Goal: Check status

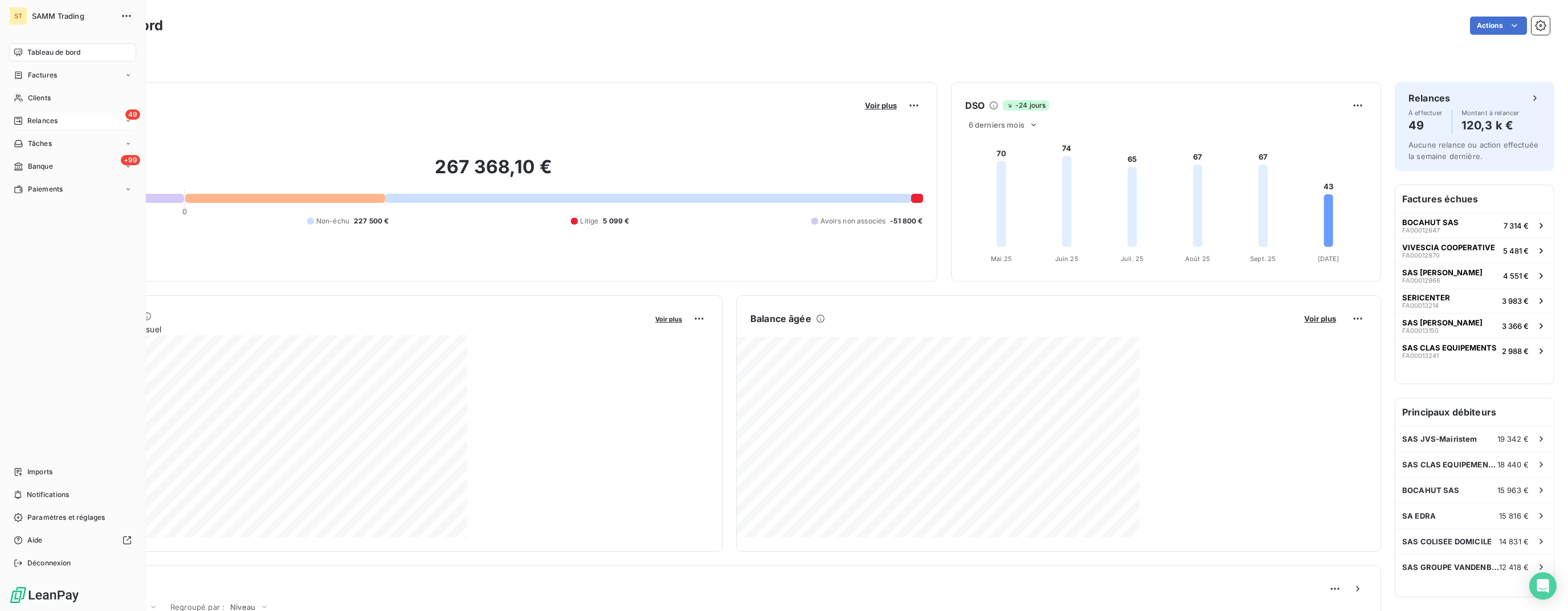
click at [61, 123] on div "49 Relances" at bounding box center [73, 121] width 127 height 18
click at [60, 148] on span "À effectuer" at bounding box center [46, 143] width 37 height 10
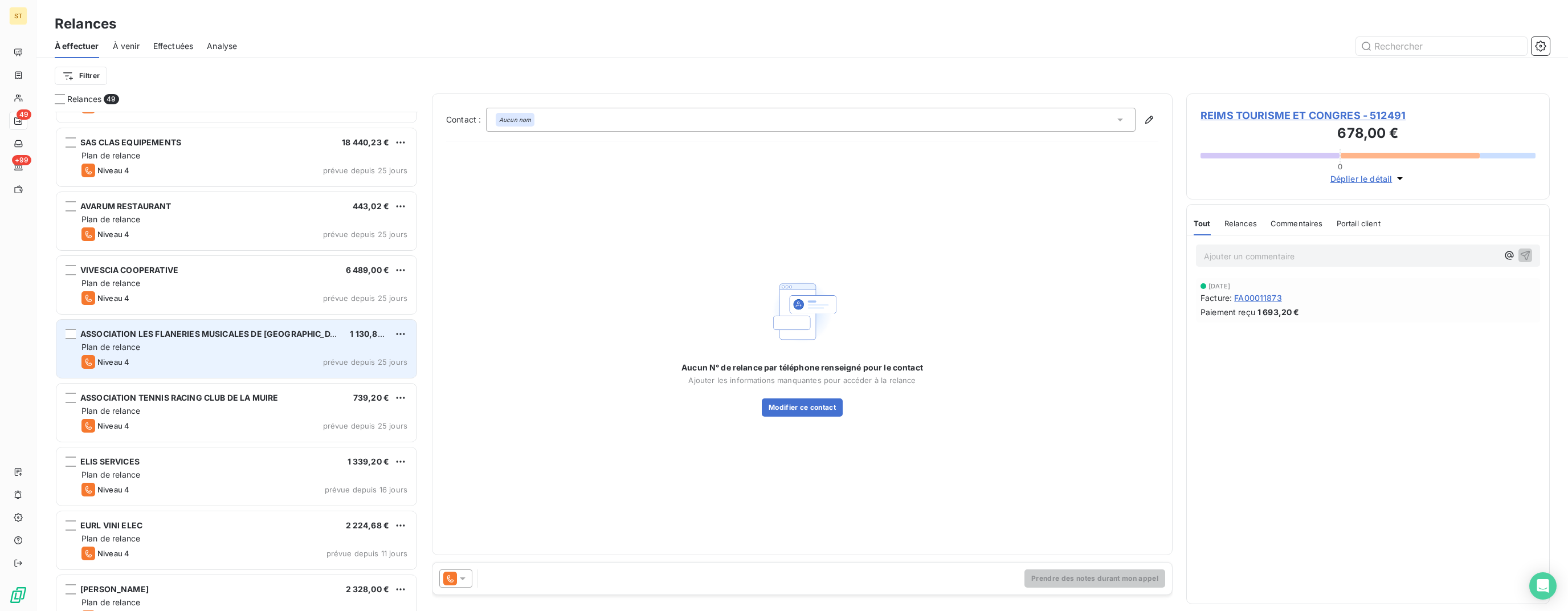
scroll to position [1197, 0]
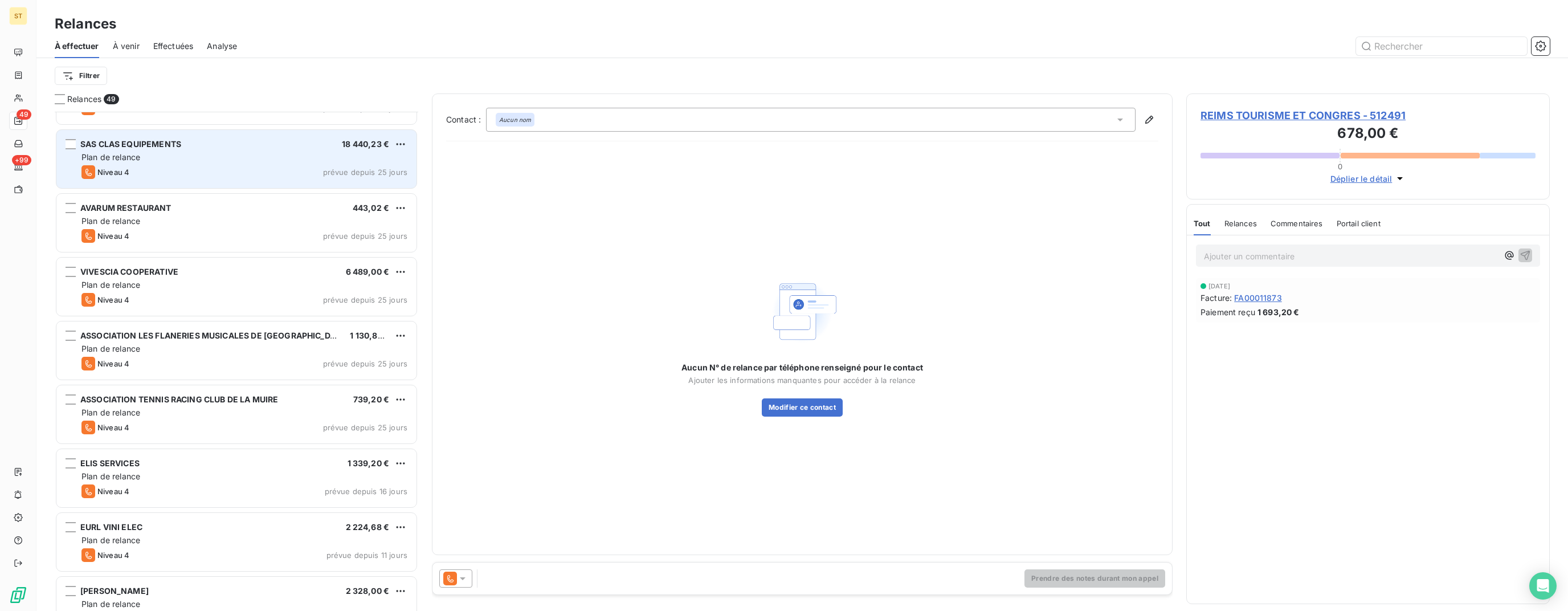
click at [266, 161] on div "Plan de relance" at bounding box center [244, 157] width 326 height 12
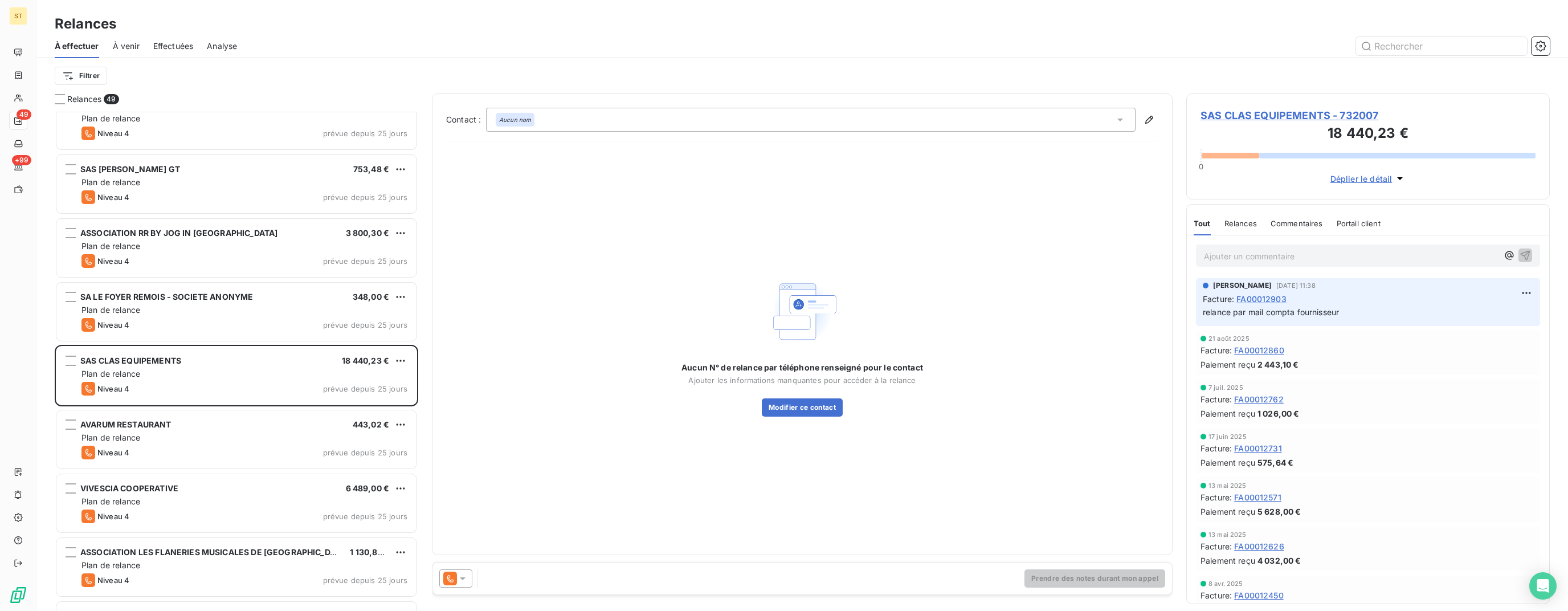
scroll to position [969, 0]
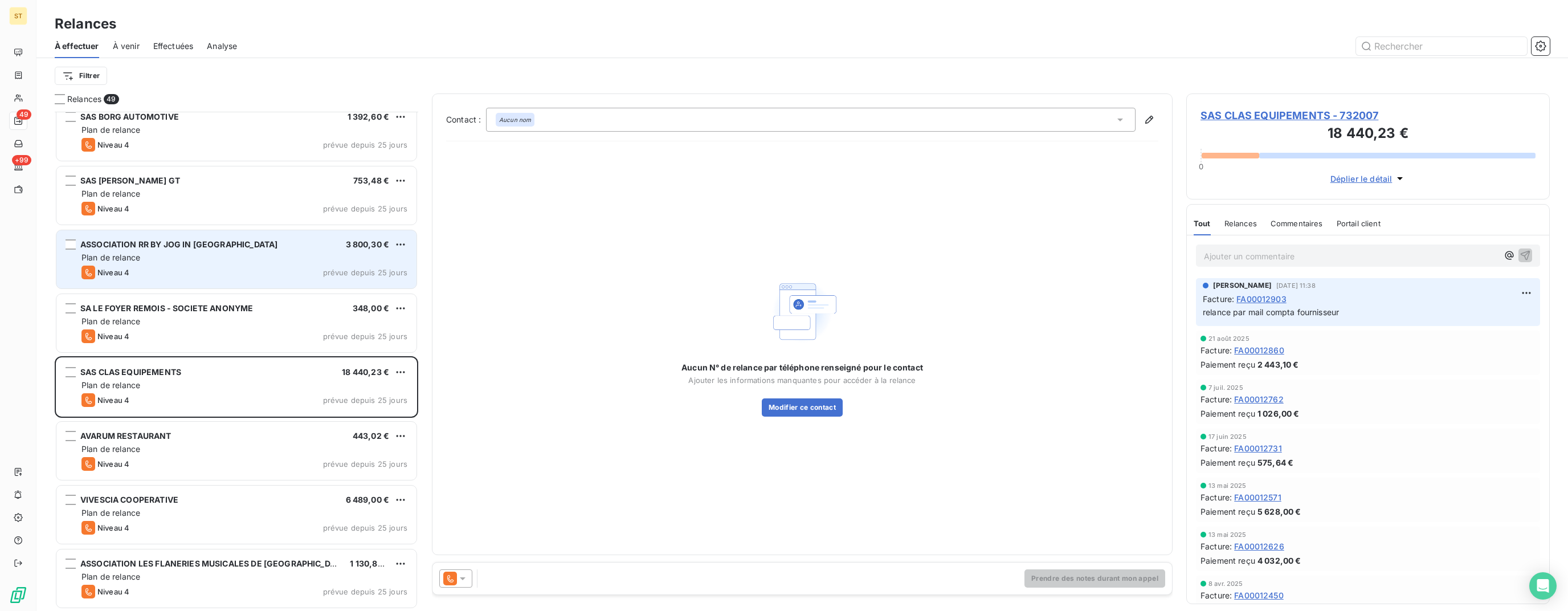
click at [261, 246] on div "ASSOCIATION RR BY JOG IN [GEOGRAPHIC_DATA] 3 800,30 €" at bounding box center [244, 244] width 326 height 10
